Goal: Transaction & Acquisition: Purchase product/service

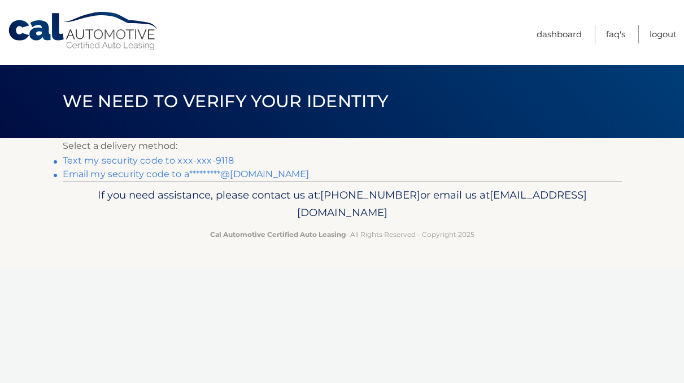
click at [177, 162] on link "Text my security code to xxx-xxx-9118" at bounding box center [149, 160] width 172 height 11
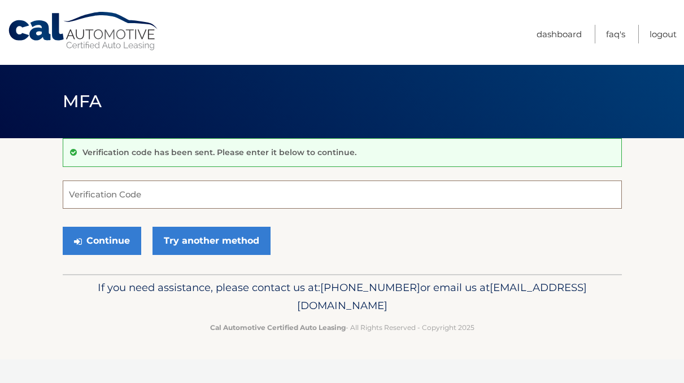
click at [225, 199] on input "Verification Code" at bounding box center [342, 195] width 559 height 28
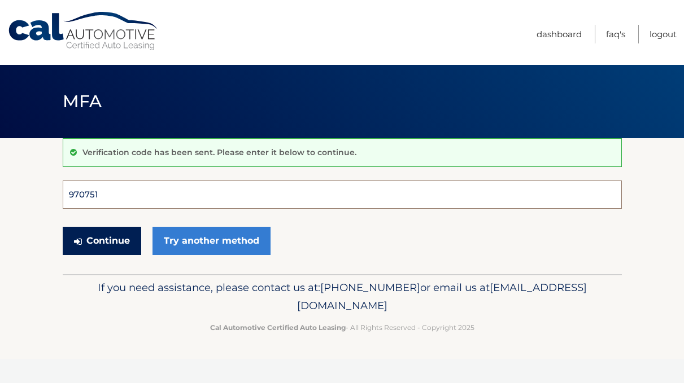
type input "970751"
click at [101, 241] on button "Continue" at bounding box center [102, 241] width 78 height 28
click at [121, 241] on button "Continue" at bounding box center [102, 241] width 78 height 28
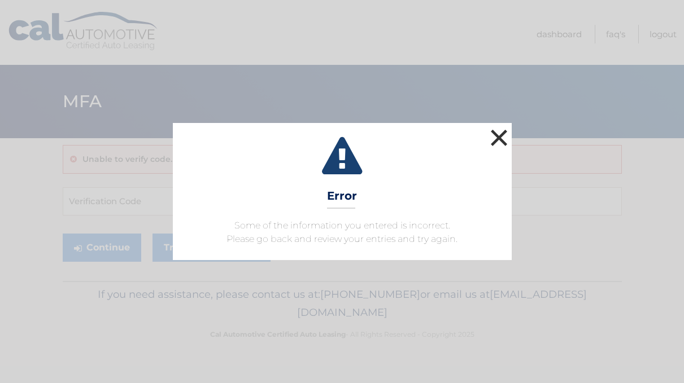
click at [503, 140] on button "×" at bounding box center [499, 137] width 23 height 23
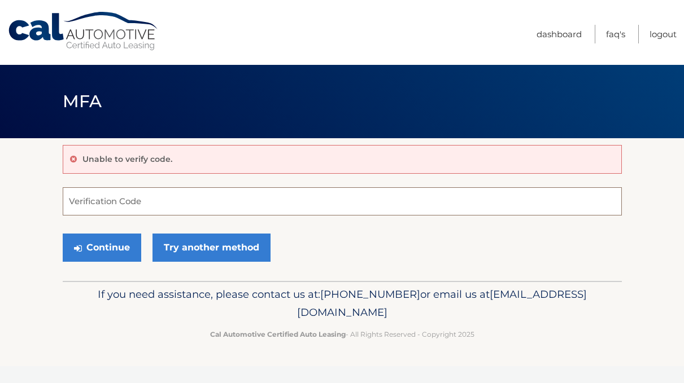
click at [146, 210] on input "Verification Code" at bounding box center [342, 201] width 559 height 28
click at [125, 160] on p "Unable to verify code." at bounding box center [127, 159] width 90 height 10
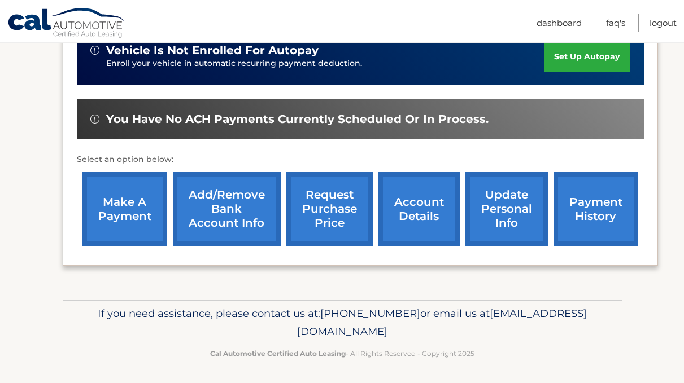
scroll to position [298, 0]
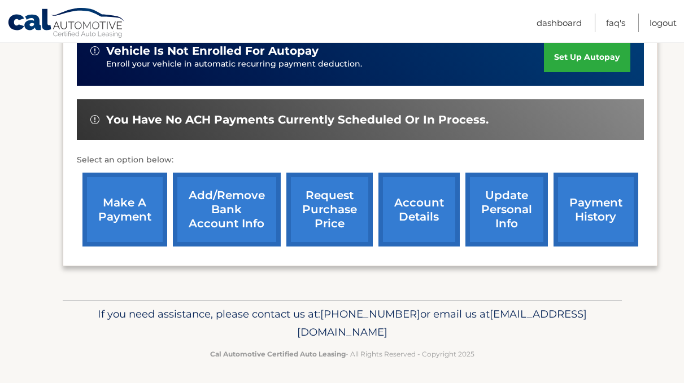
click at [146, 210] on link "make a payment" at bounding box center [124, 210] width 85 height 74
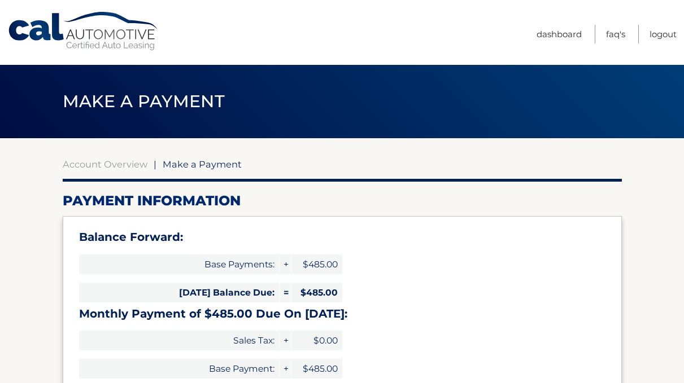
select select "N2YxMWYxNDQtZDEzYi00MzUzLWFiMjUtOTc5OWIxOTU3Yzlk"
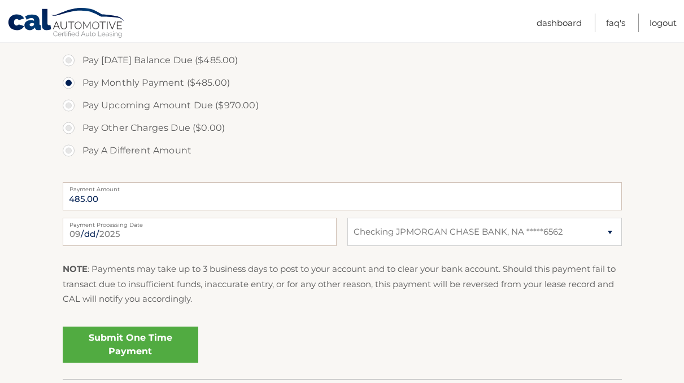
scroll to position [408, 0]
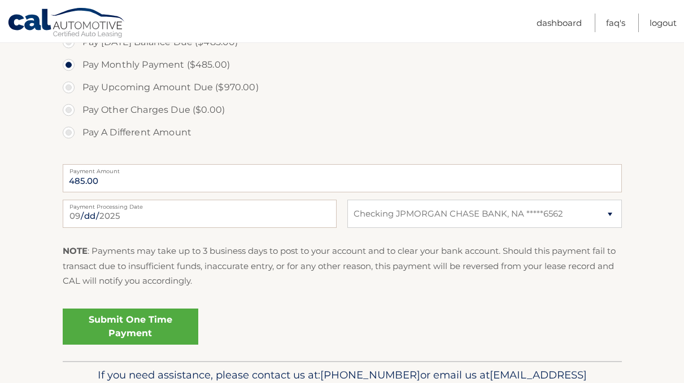
click at [152, 334] on link "Submit One Time Payment" at bounding box center [131, 327] width 136 height 36
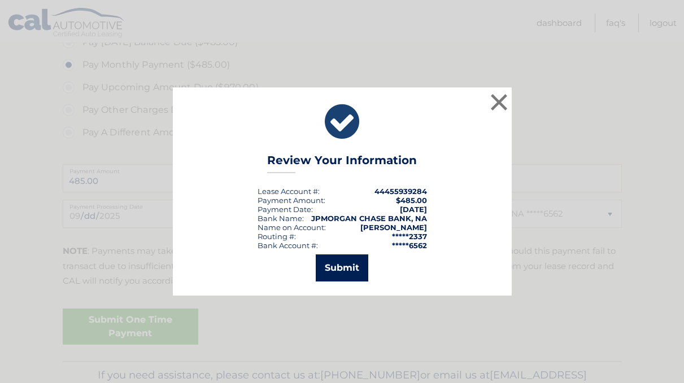
click at [331, 271] on button "Submit" at bounding box center [342, 268] width 53 height 27
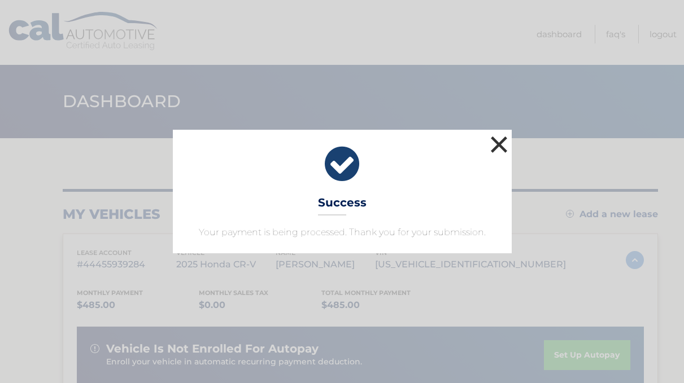
click at [503, 147] on button "×" at bounding box center [499, 144] width 23 height 23
